Goal: Find specific page/section: Find specific page/section

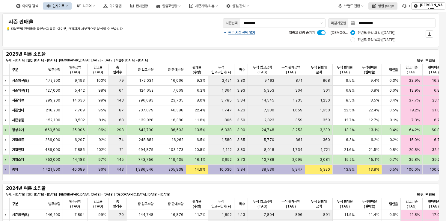
click at [387, 5] on div "영업 page" at bounding box center [386, 6] width 16 height 4
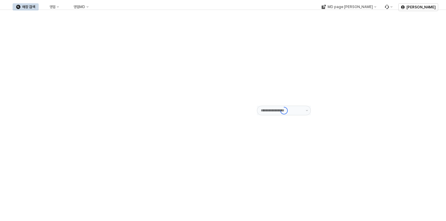
type input "******"
click at [63, 5] on button "영업" at bounding box center [51, 6] width 23 height 7
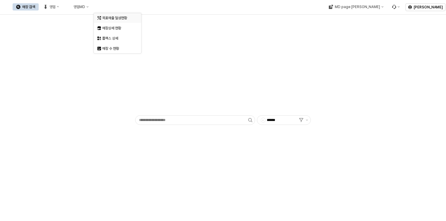
click at [115, 19] on div "목표매출 달성현황" at bounding box center [118, 18] width 32 height 5
